Goal: Task Accomplishment & Management: Manage account settings

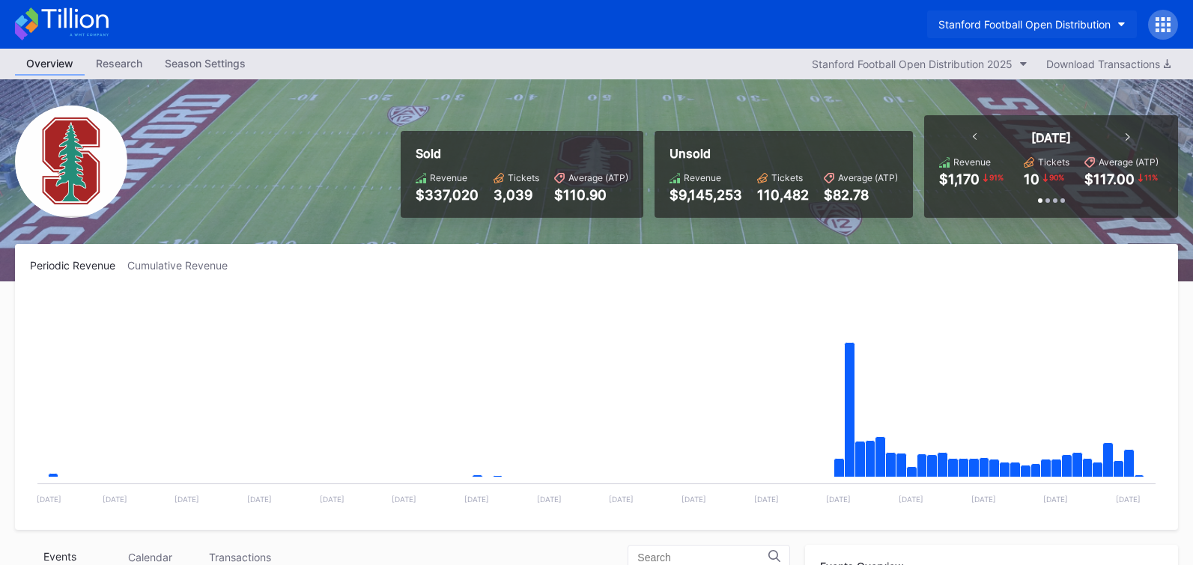
click at [1038, 31] on button "Stanford Football Open Distribution" at bounding box center [1032, 24] width 210 height 28
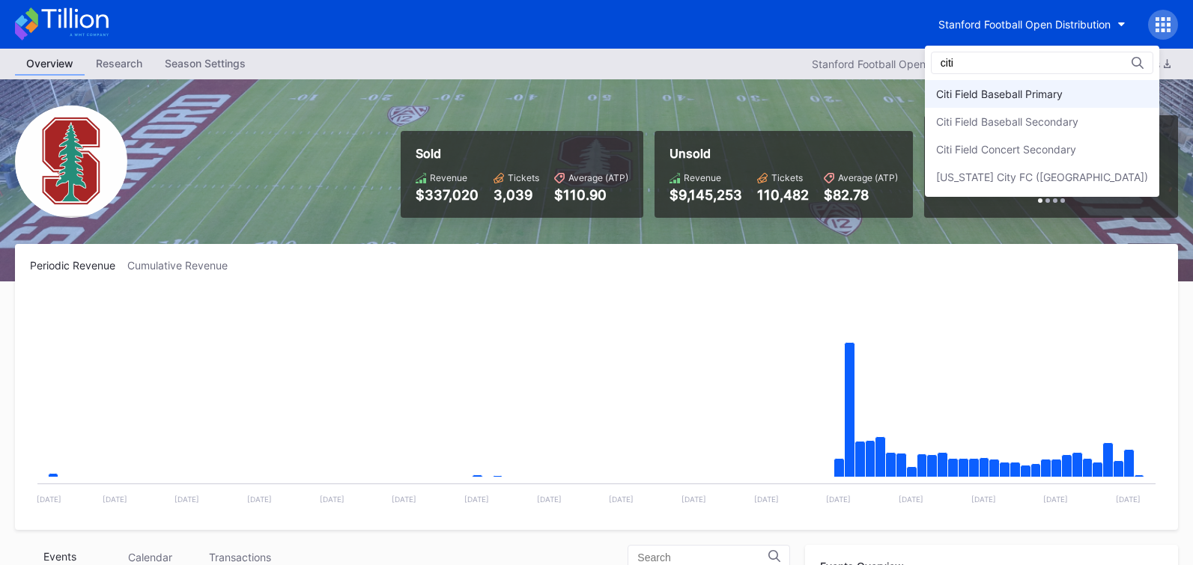
type input "citi"
click at [1055, 85] on div "Citi Field Baseball Primary" at bounding box center [1042, 94] width 234 height 28
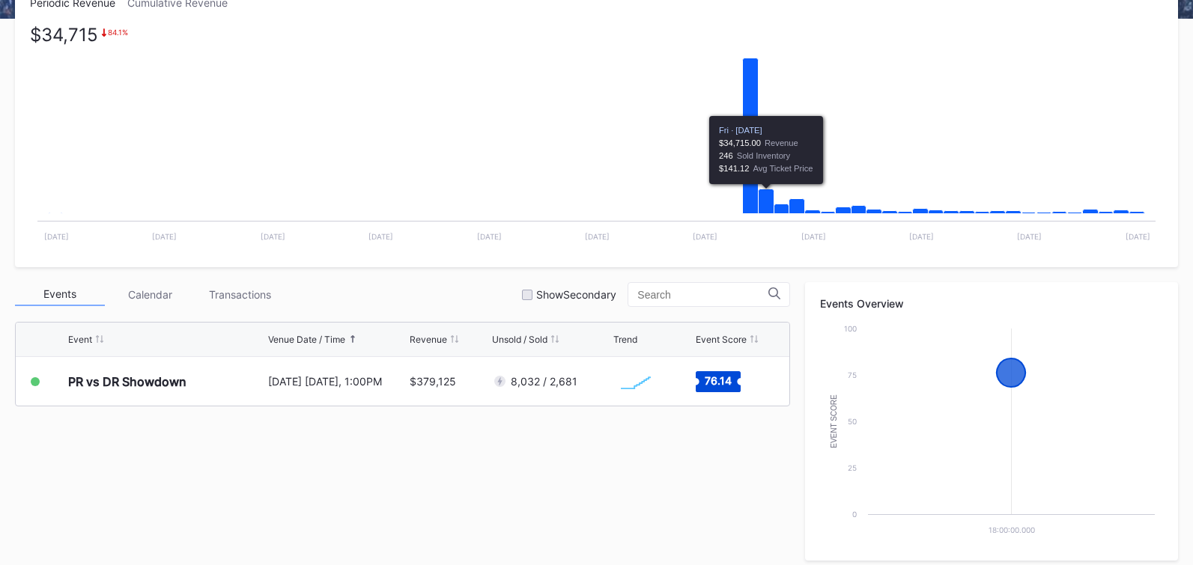
scroll to position [236, 0]
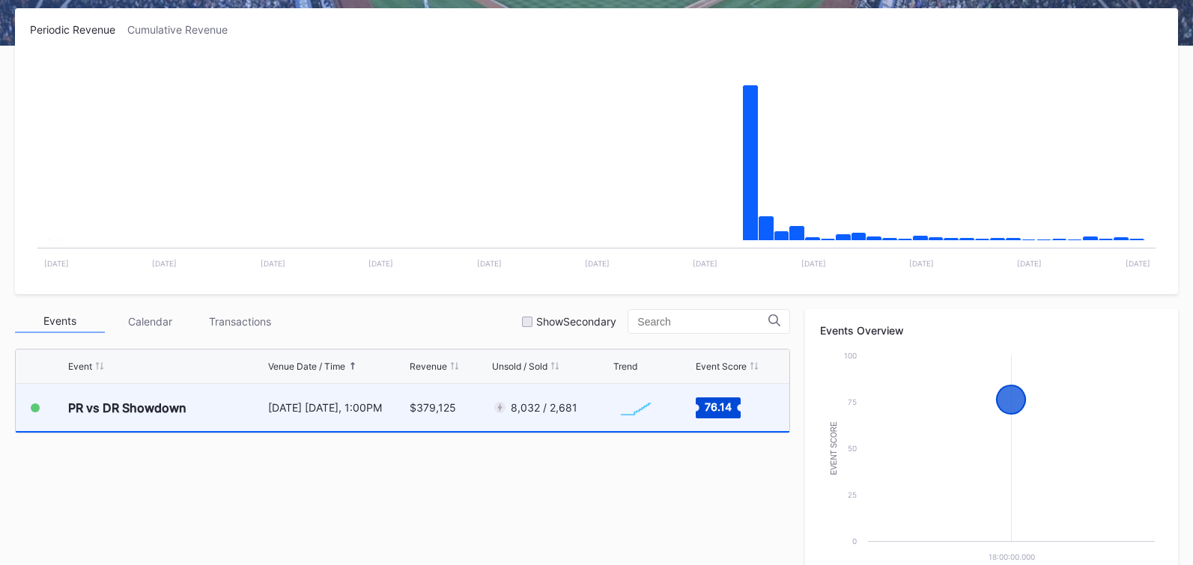
click at [483, 420] on div "$379,125" at bounding box center [449, 407] width 79 height 47
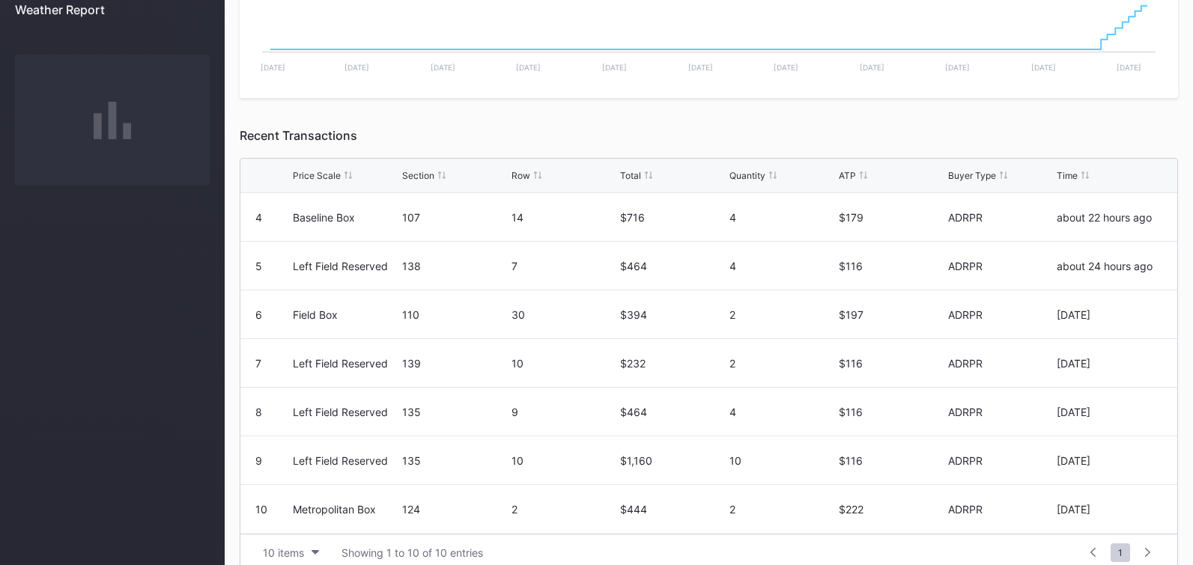
scroll to position [553, 0]
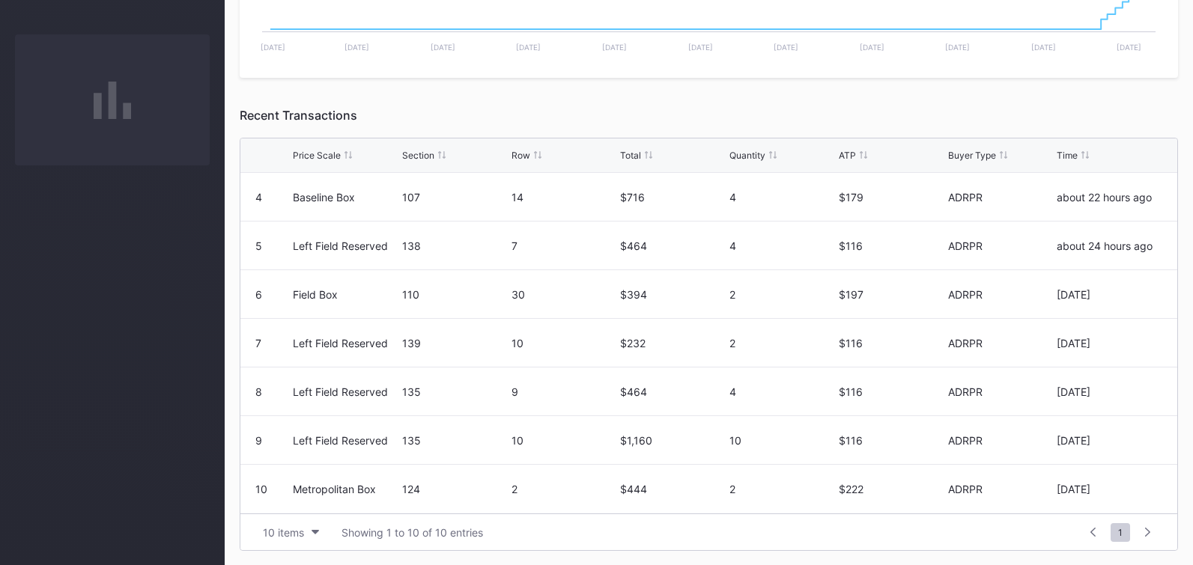
click at [1137, 535] on div at bounding box center [1147, 532] width 23 height 21
click at [298, 529] on div "10 items" at bounding box center [283, 532] width 41 height 13
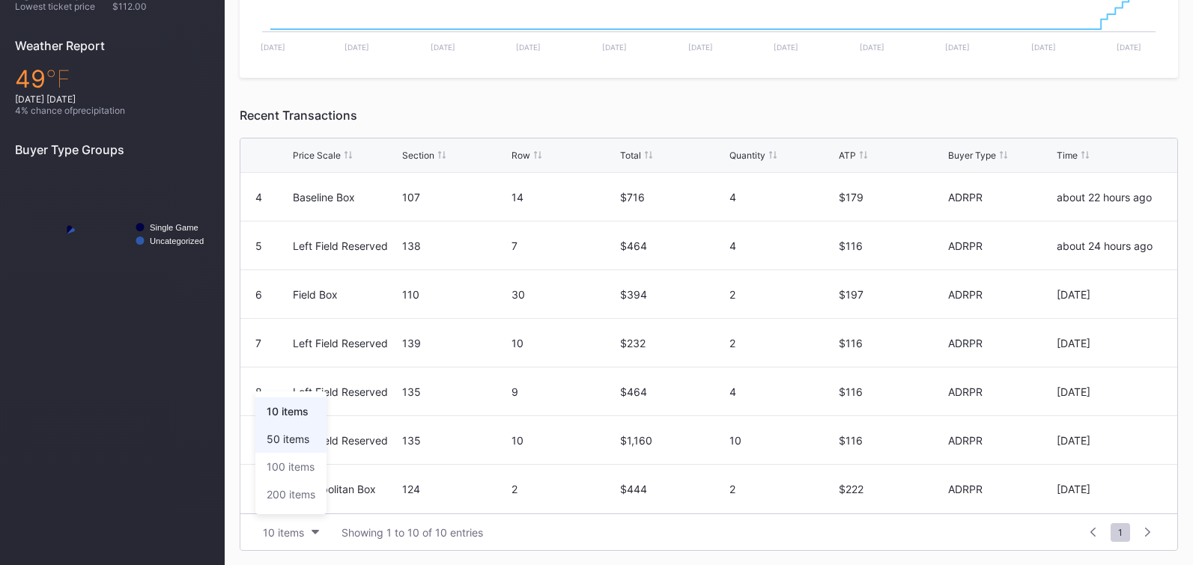
click at [299, 444] on div "50 items" at bounding box center [288, 439] width 43 height 13
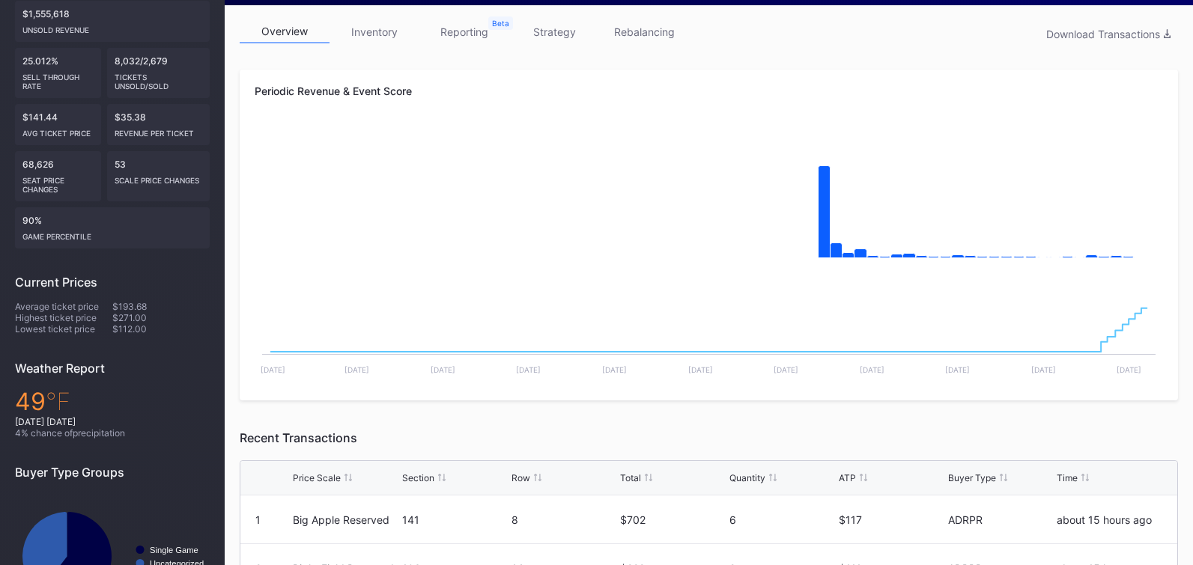
scroll to position [0, 0]
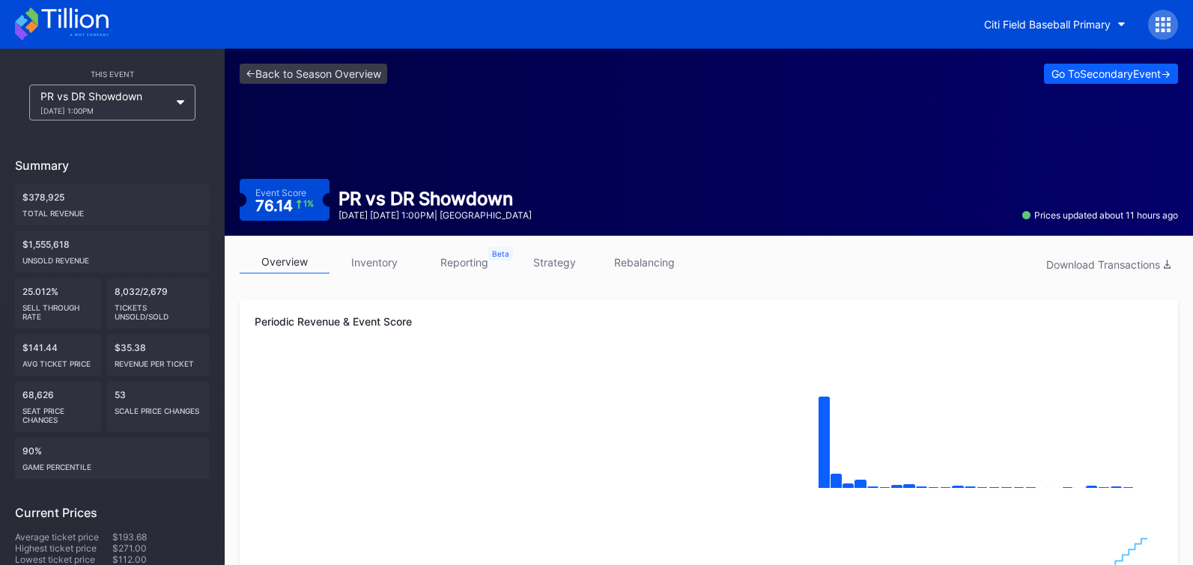
click at [82, 13] on icon at bounding box center [62, 23] width 94 height 33
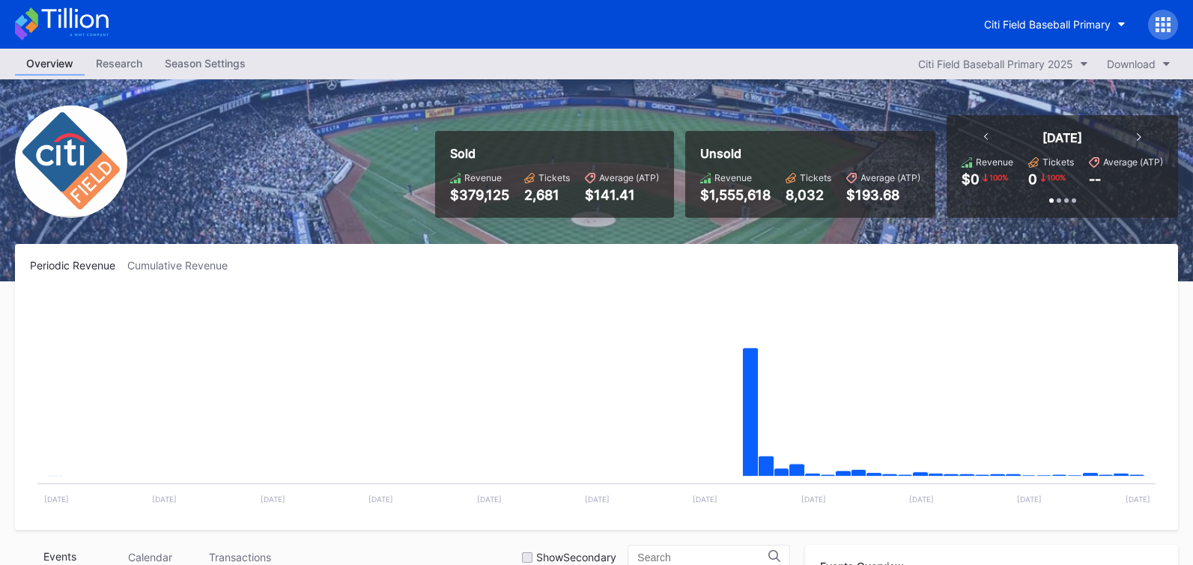
click at [179, 58] on div "Season Settings" at bounding box center [204, 63] width 103 height 22
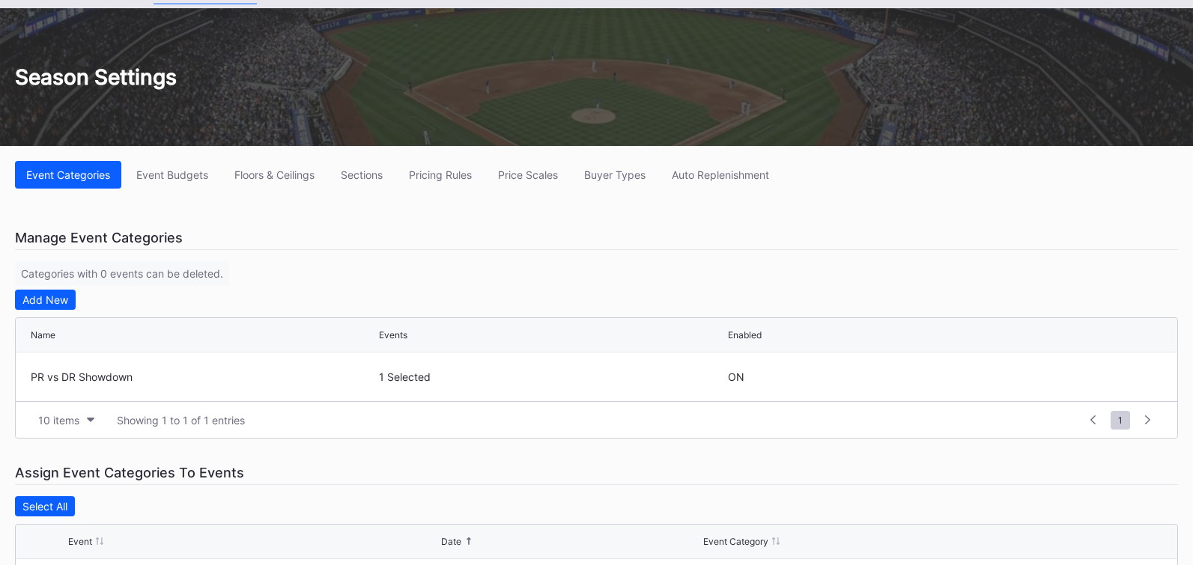
scroll to position [73, 0]
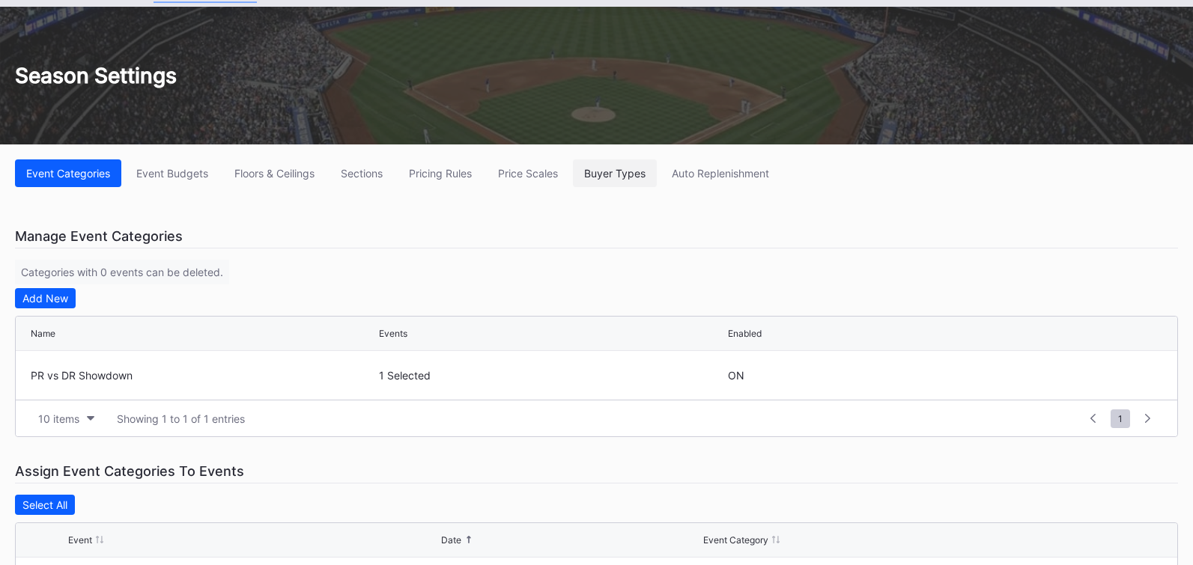
click at [621, 165] on button "Buyer Types" at bounding box center [615, 173] width 84 height 28
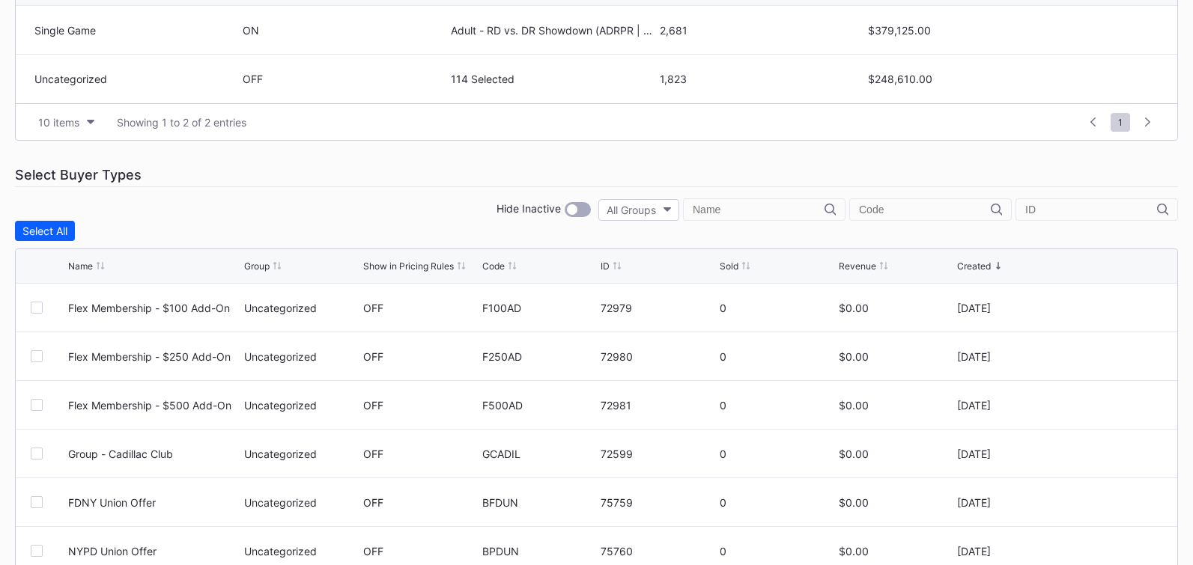
click at [744, 271] on div at bounding box center [745, 266] width 7 height 11
click at [743, 268] on icon at bounding box center [745, 265] width 7 height 7
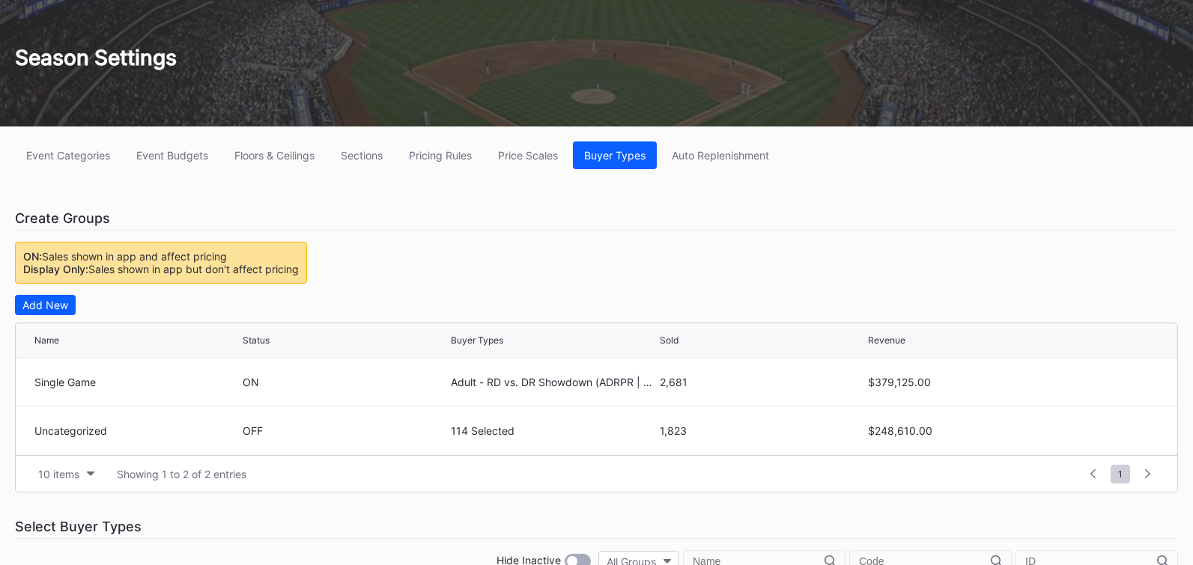
scroll to position [85, 0]
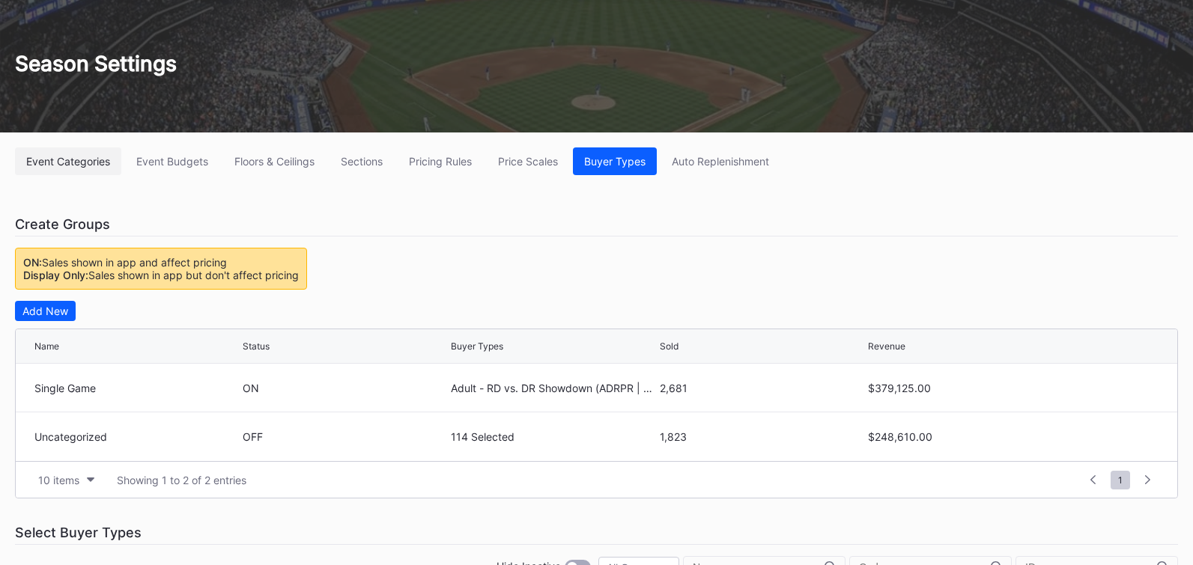
click at [44, 159] on div "Event Categories" at bounding box center [68, 161] width 84 height 13
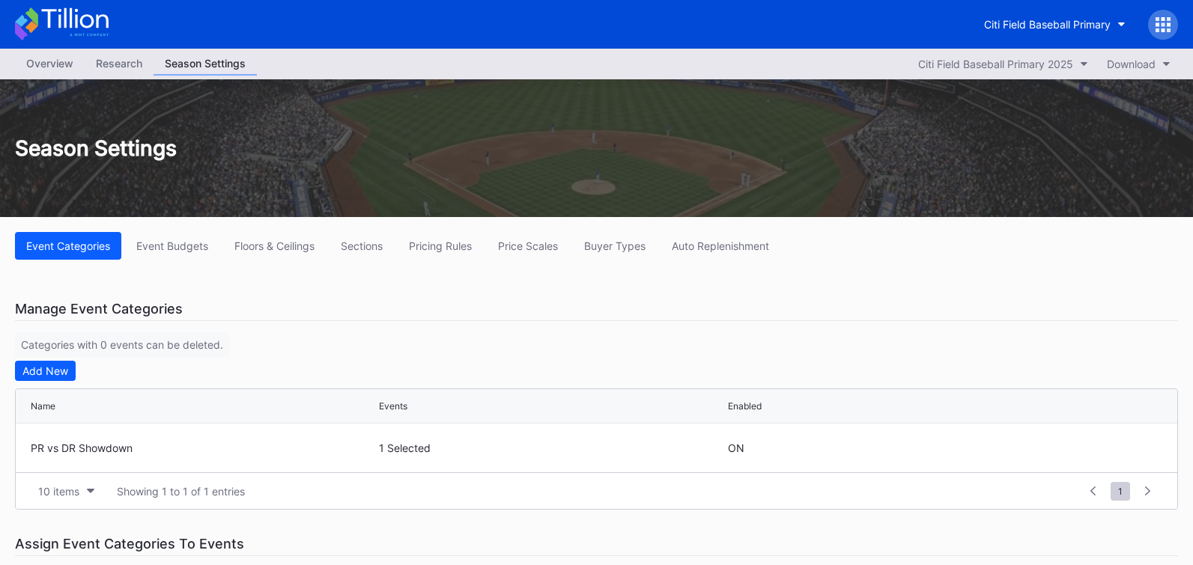
click at [49, 71] on div "Overview" at bounding box center [50, 63] width 70 height 22
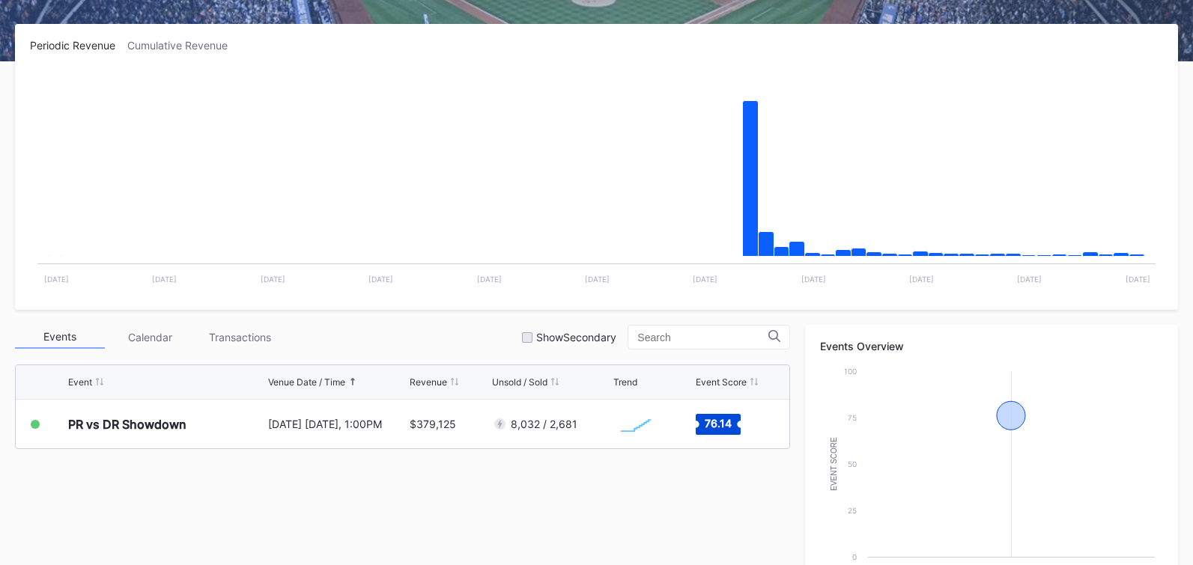
scroll to position [339, 0]
